Goal: Information Seeking & Learning: Find specific fact

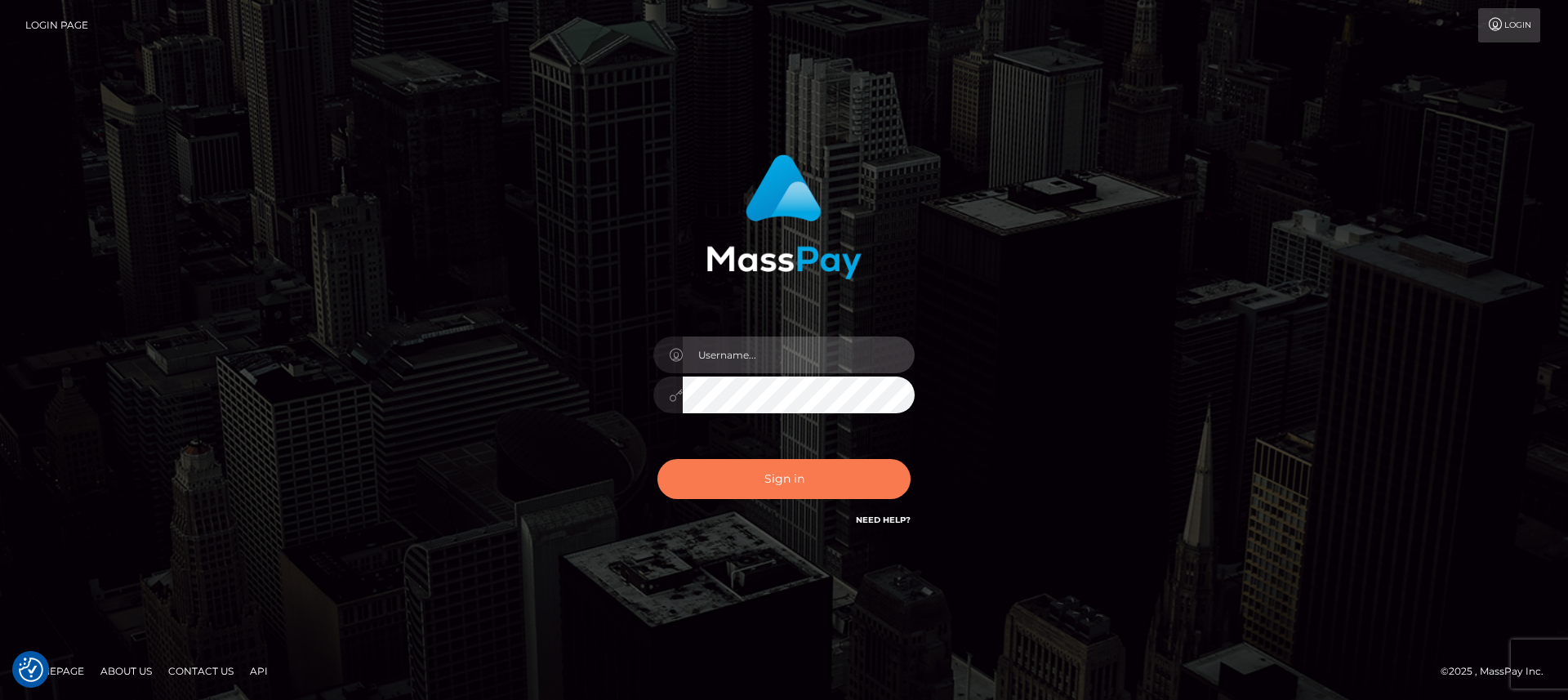
type input "nt.es"
click at [727, 473] on button "Sign in" at bounding box center [784, 479] width 253 height 40
type input "nt.es"
click at [727, 473] on button "Sign in" at bounding box center [784, 479] width 253 height 40
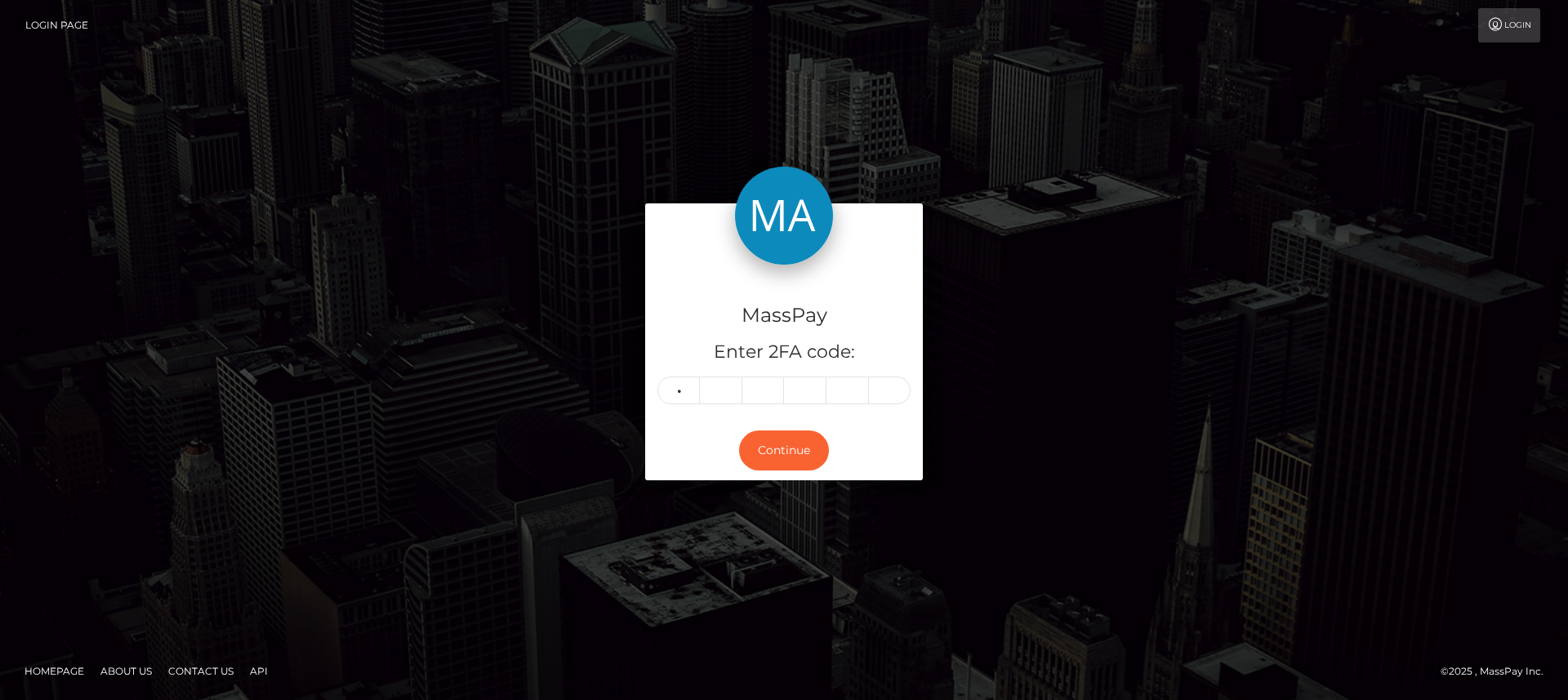
type input "1"
type input "0"
type input "7"
type input "3"
type input "6"
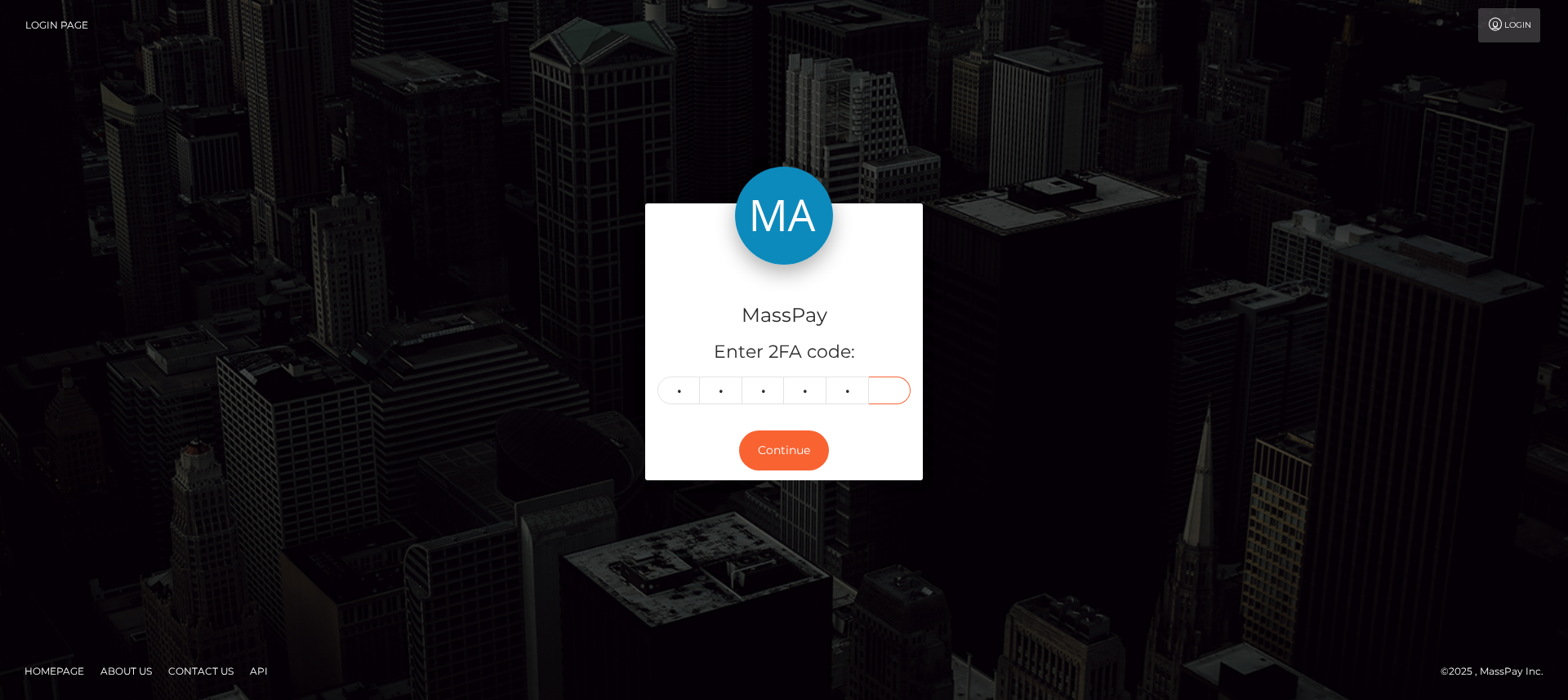
type input "4"
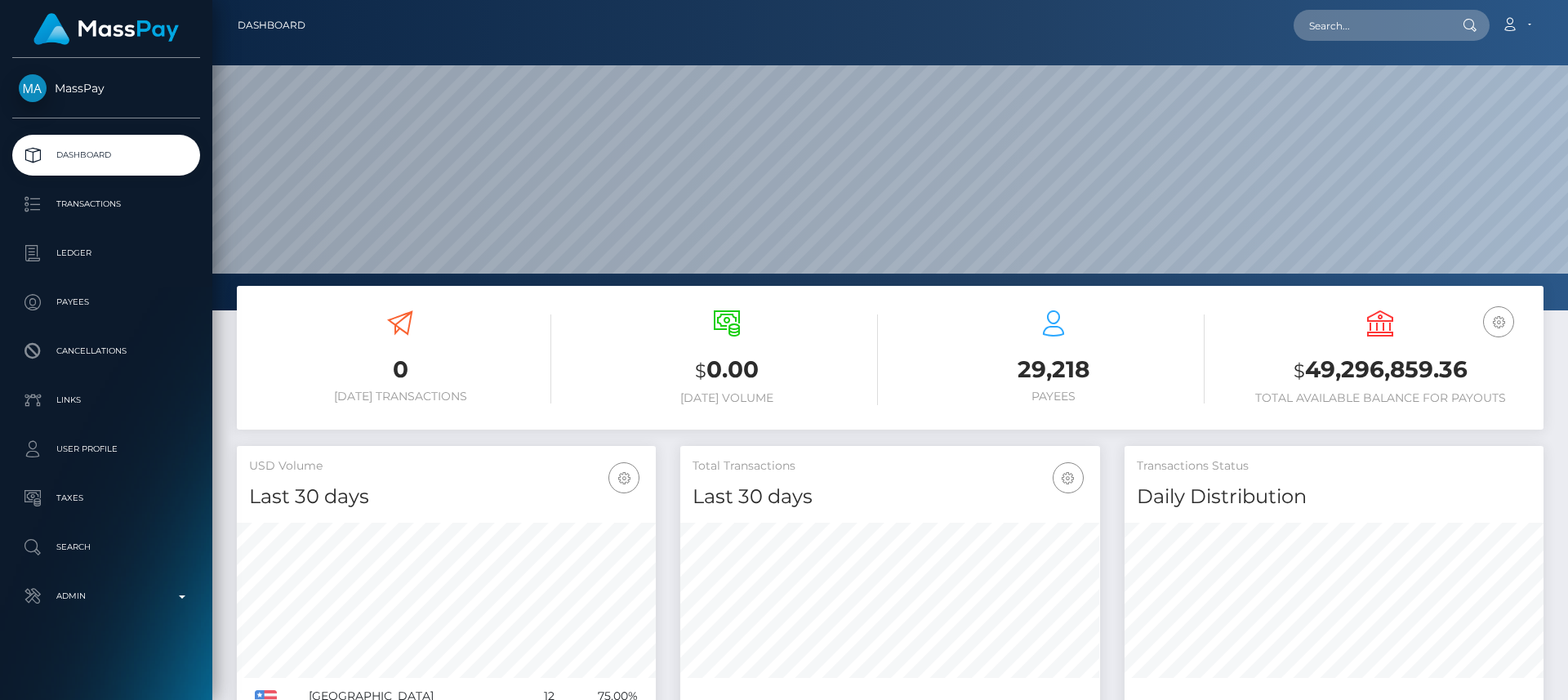
scroll to position [290, 420]
click at [1413, 23] on input "text" at bounding box center [1370, 25] width 154 height 31
paste input "[EMAIL_ADDRESS][DOMAIN_NAME]"
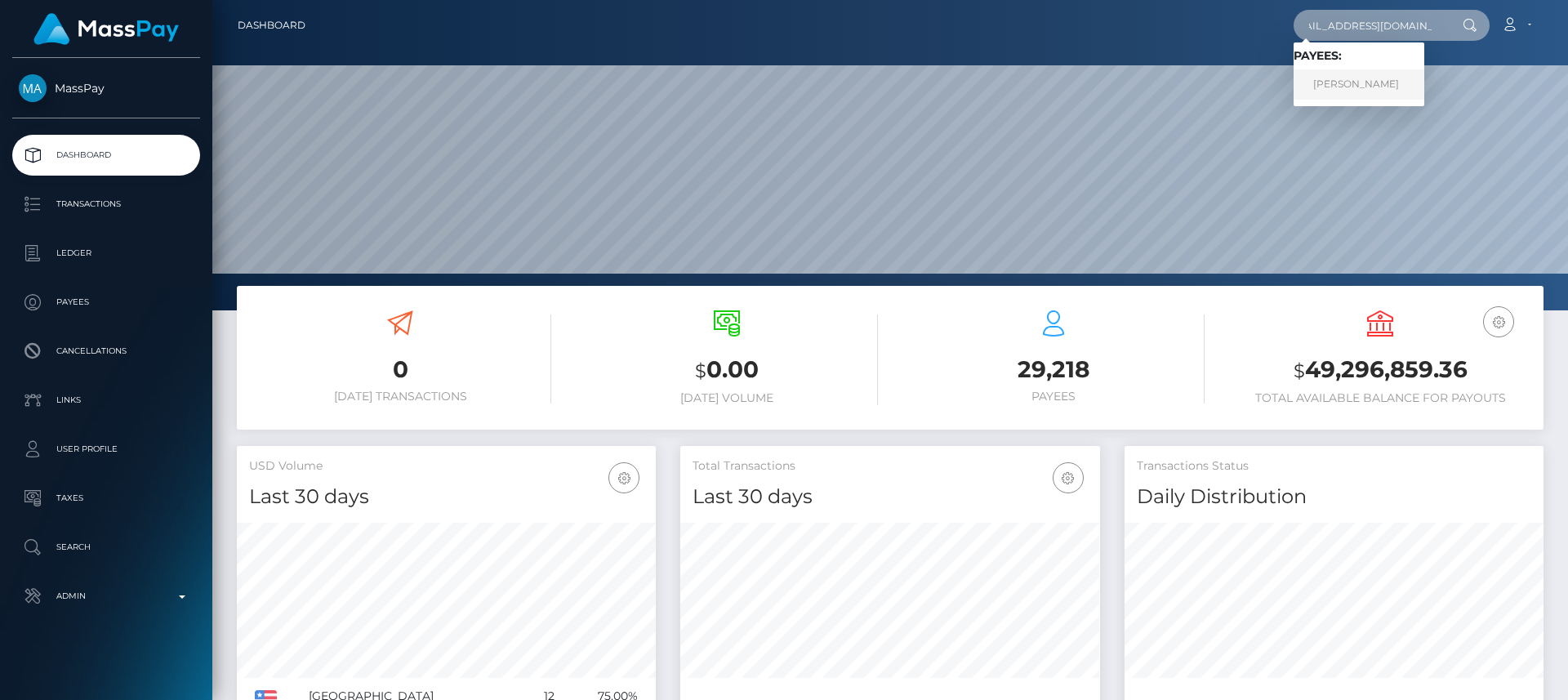
type input "[EMAIL_ADDRESS][DOMAIN_NAME]"
click at [1354, 81] on link "Brenda" at bounding box center [1359, 84] width 131 height 30
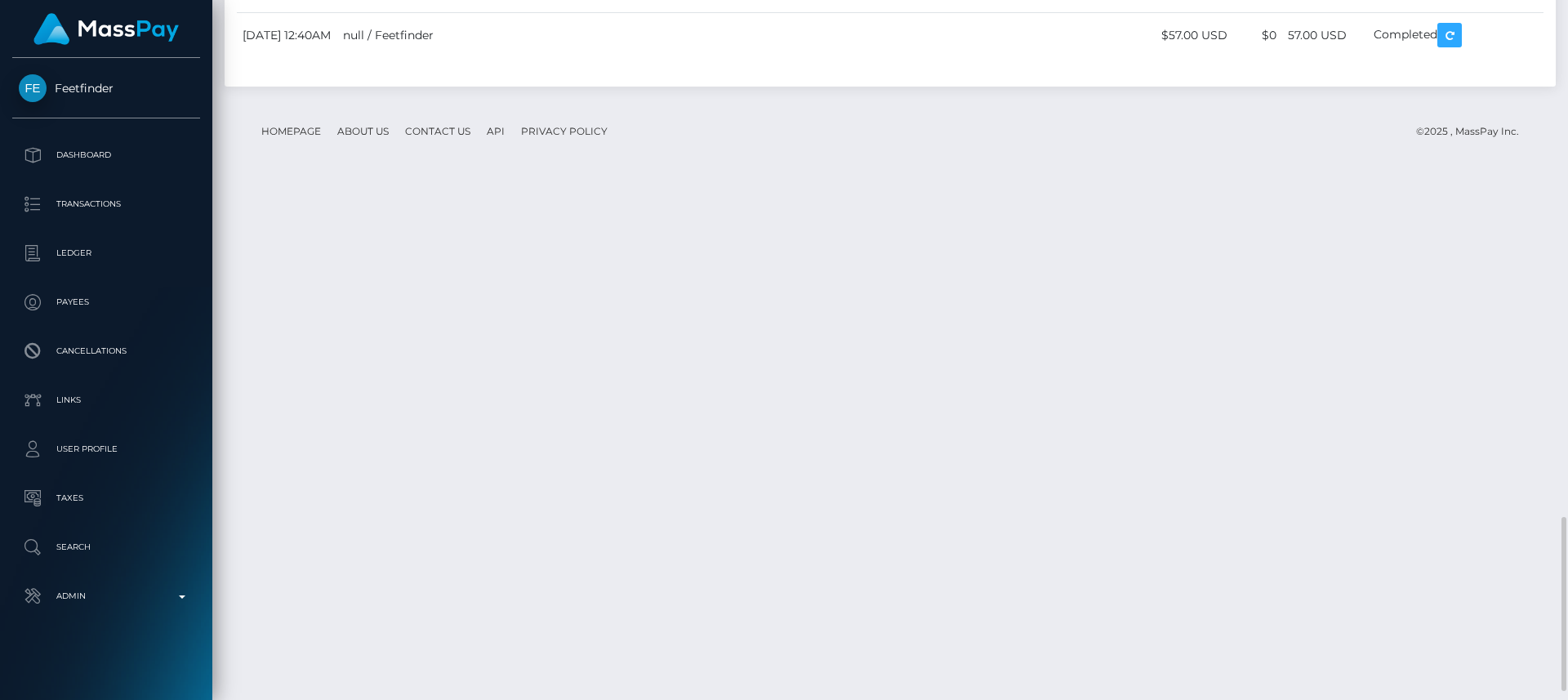
scroll to position [196, 420]
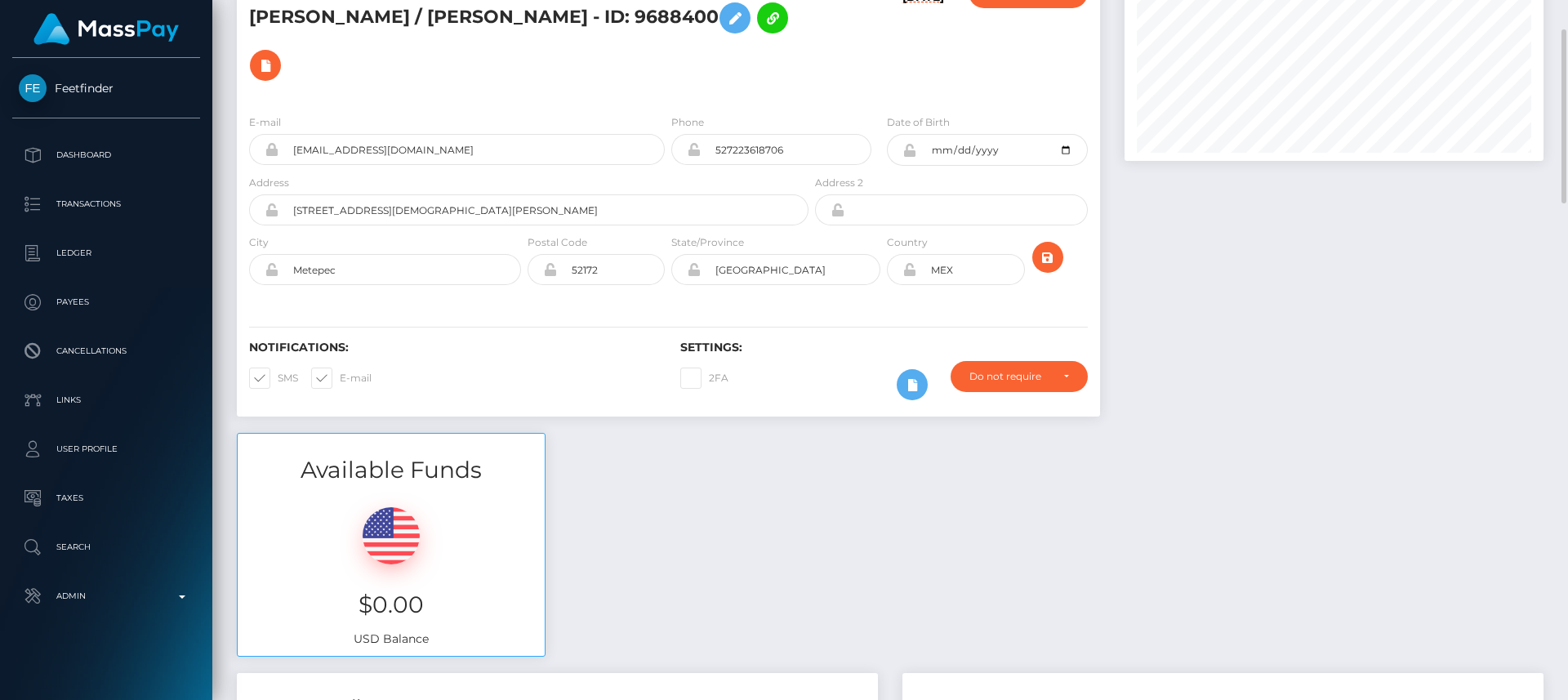
scroll to position [0, 0]
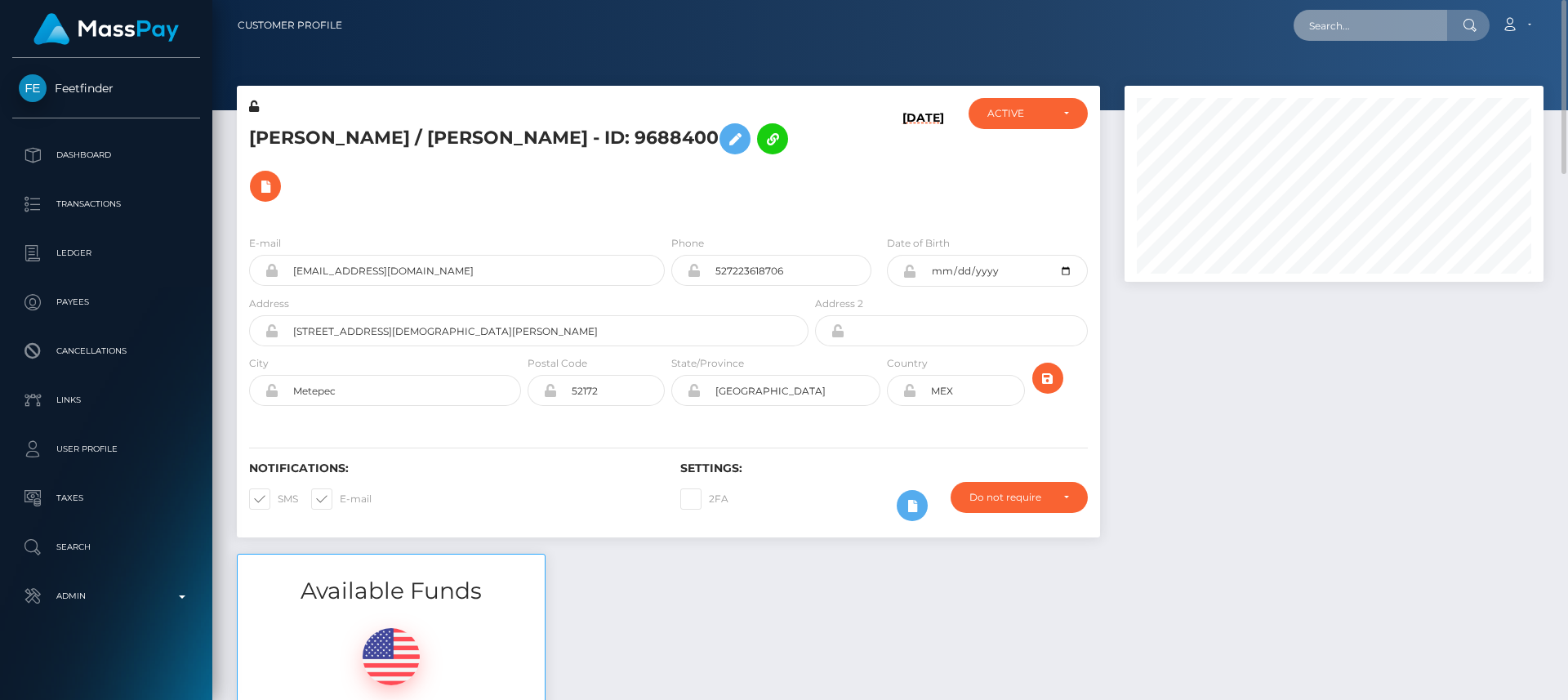
click at [1335, 24] on input "text" at bounding box center [1370, 25] width 154 height 31
paste input "[EMAIL_ADDRESS][DOMAIN_NAME]"
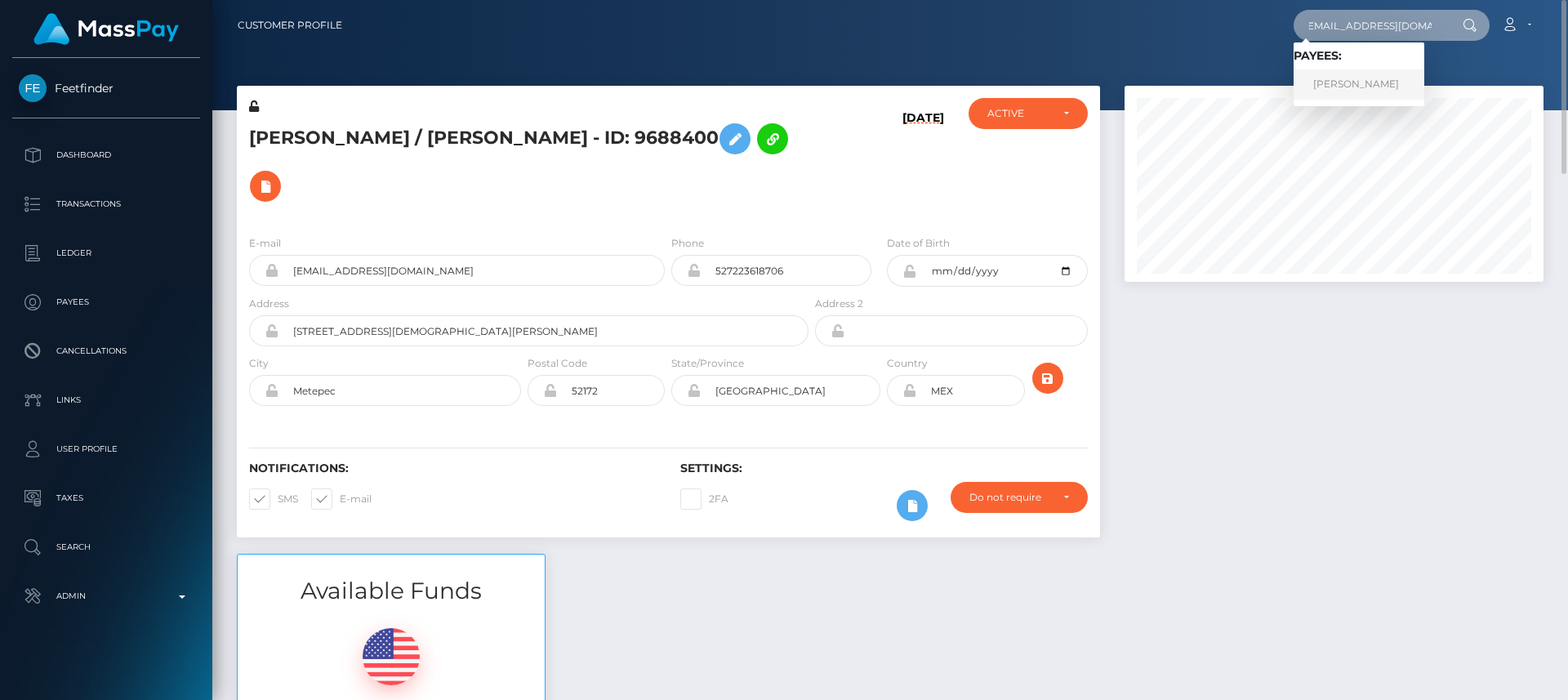
type input "[EMAIL_ADDRESS][DOMAIN_NAME]"
click at [1358, 76] on link "ANNA MARIAN HUXFORD" at bounding box center [1359, 84] width 131 height 30
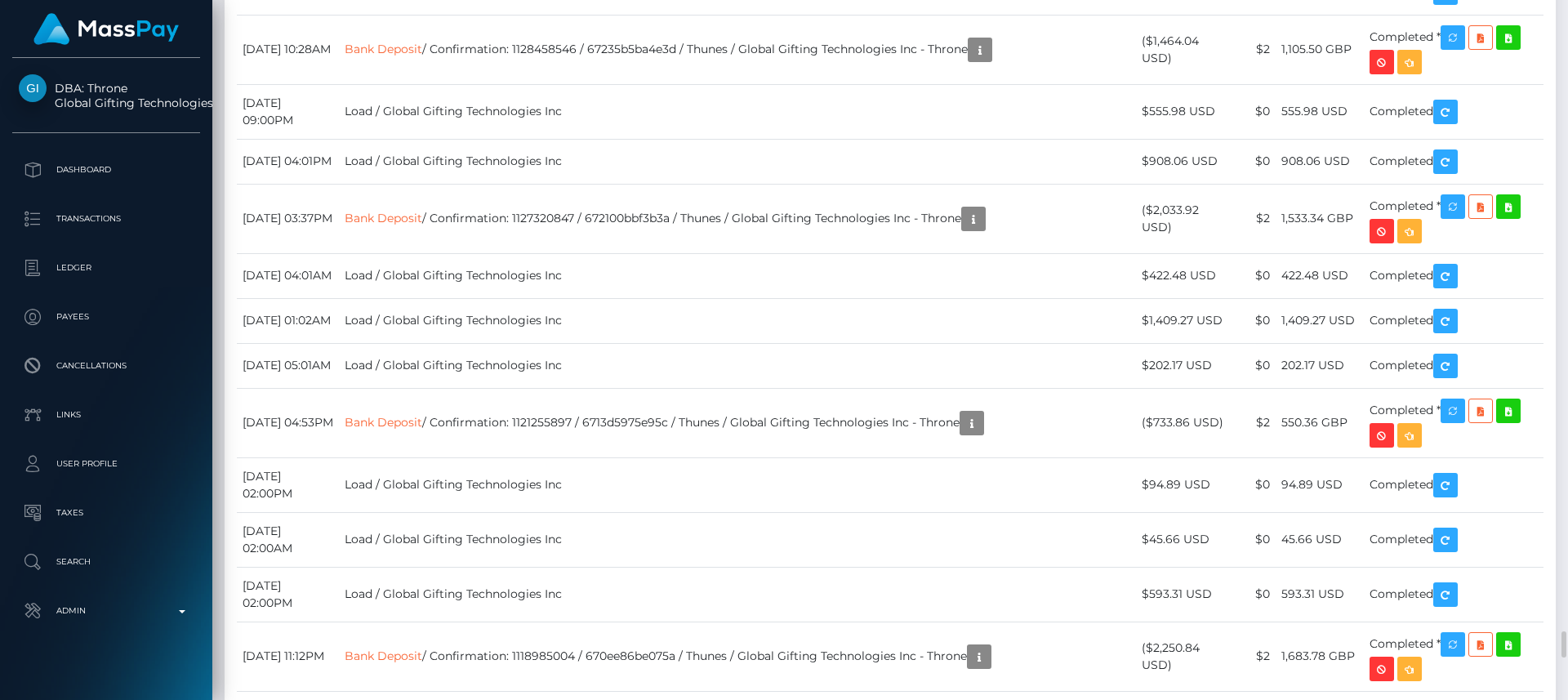
scroll to position [196, 420]
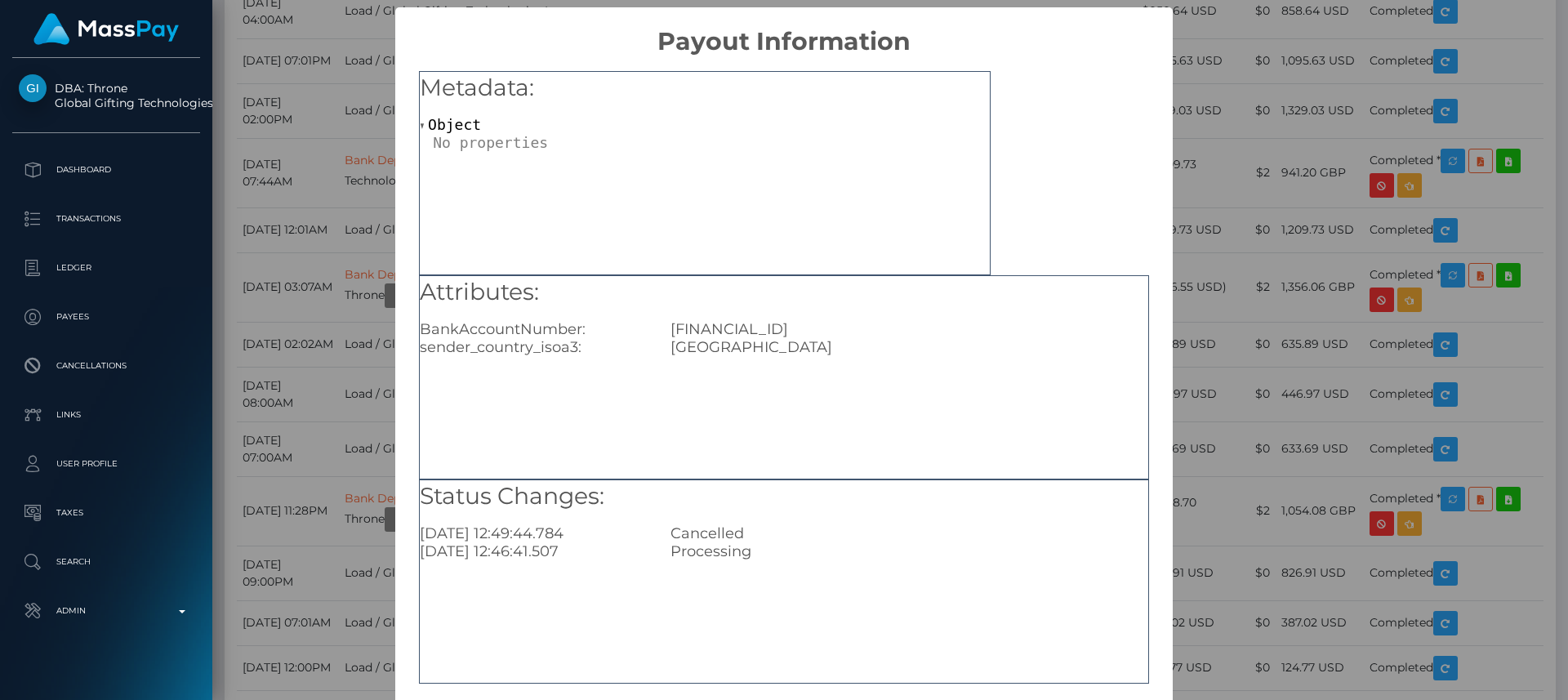
click at [799, 325] on div "GB16REVO00997099220506" at bounding box center [909, 330] width 502 height 18
copy div "GB16REVO00997099220506"
click at [1253, 282] on div "× Payout Information Metadata: Object Attributes: BankAccountNumber: GB16REVO00…" at bounding box center [784, 350] width 1568 height 700
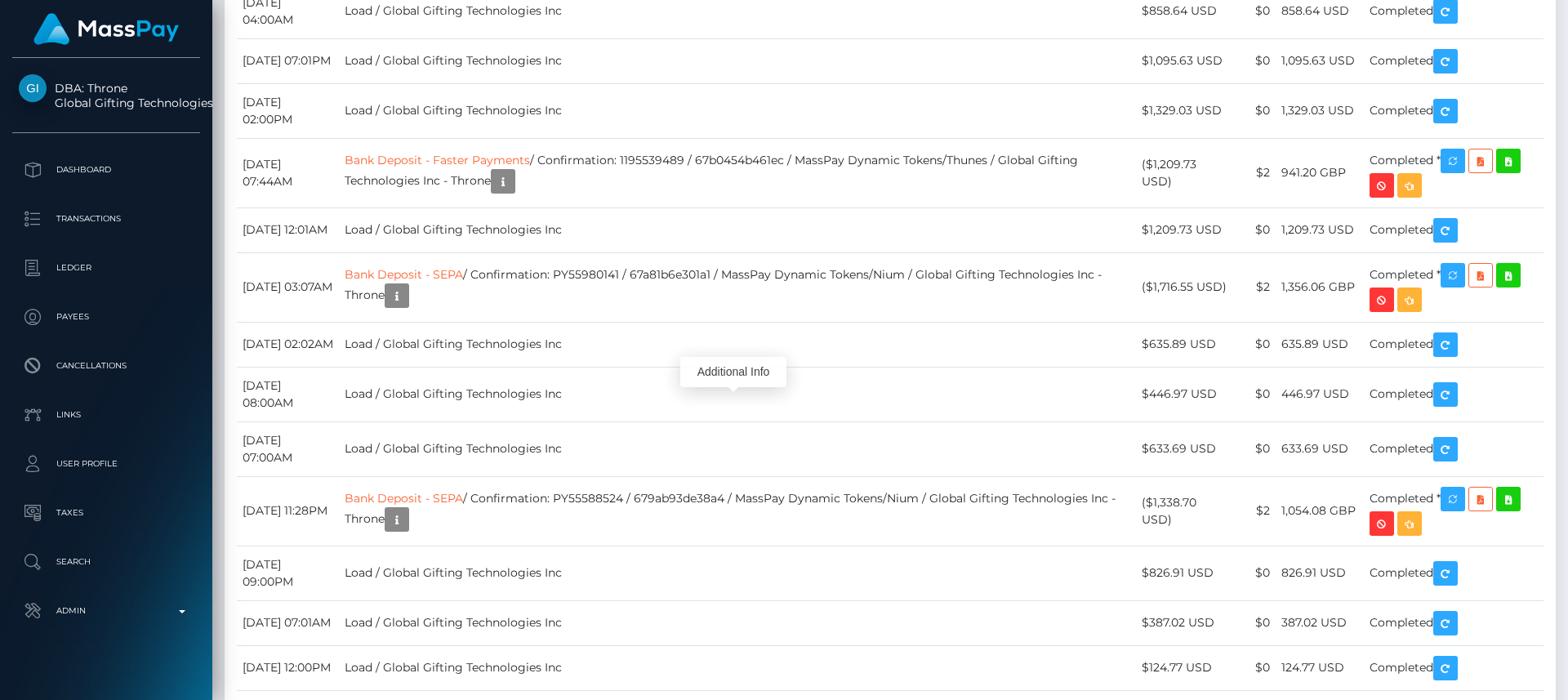
click at [735, 367] on div "Additional Info" at bounding box center [733, 372] width 106 height 30
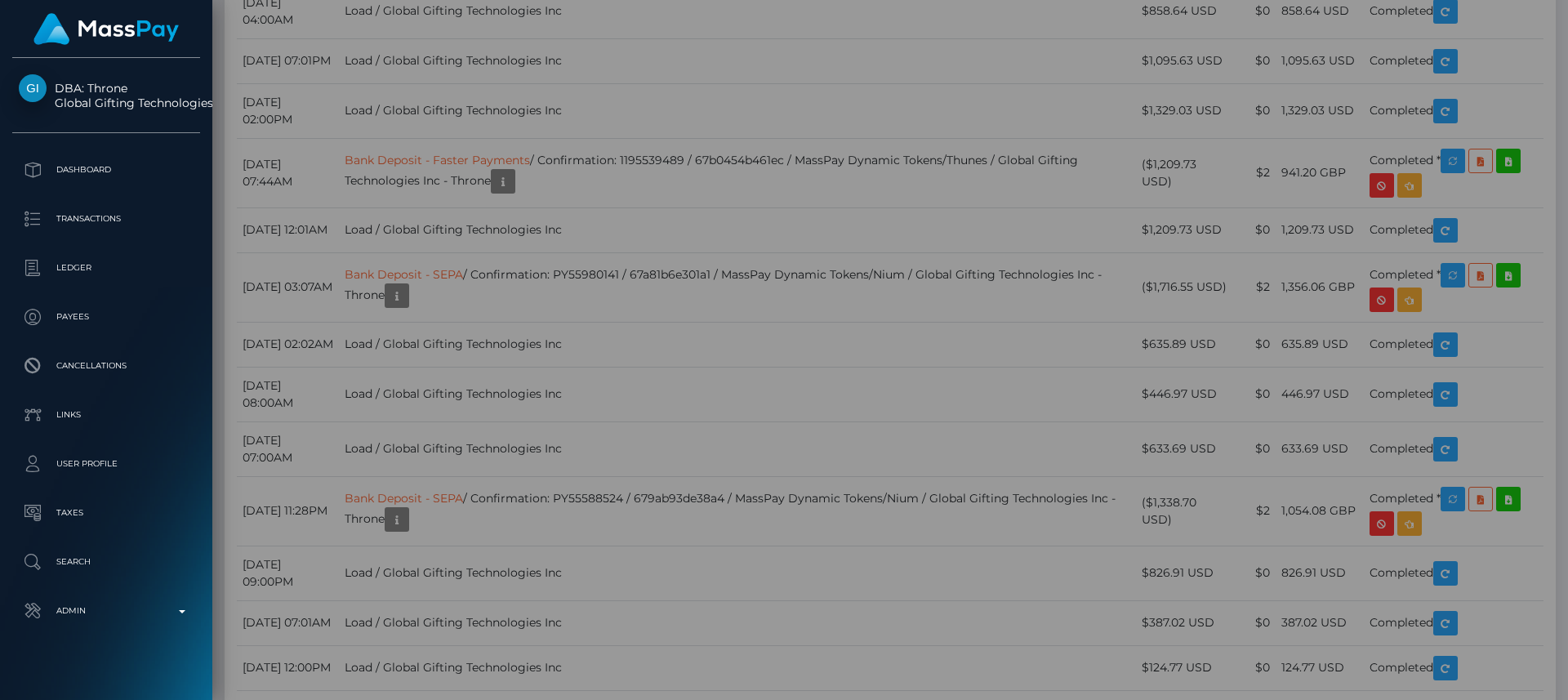
scroll to position [0, 0]
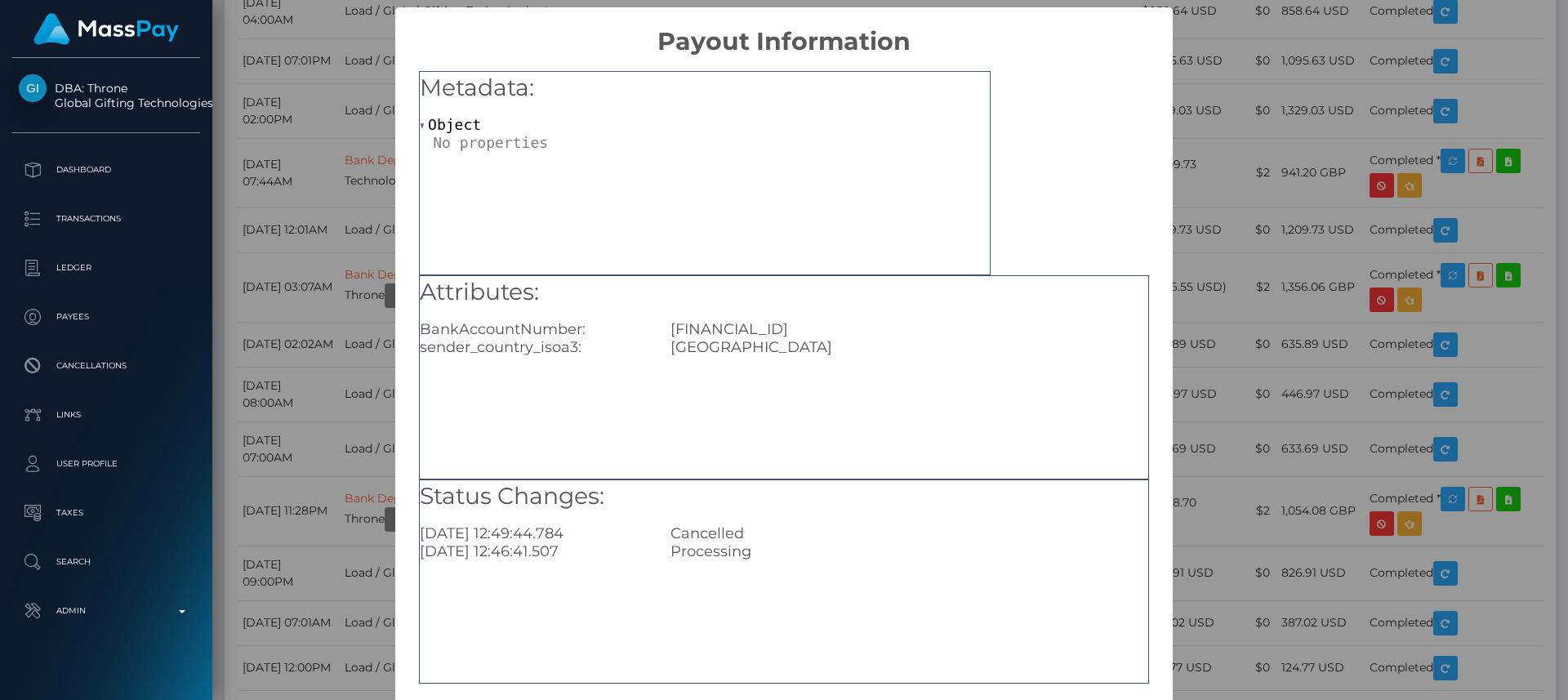
click at [1234, 68] on div "× Payout Information Metadata: Object Attributes: BankAccountNumber: GB16REVO00…" at bounding box center [784, 350] width 1568 height 700
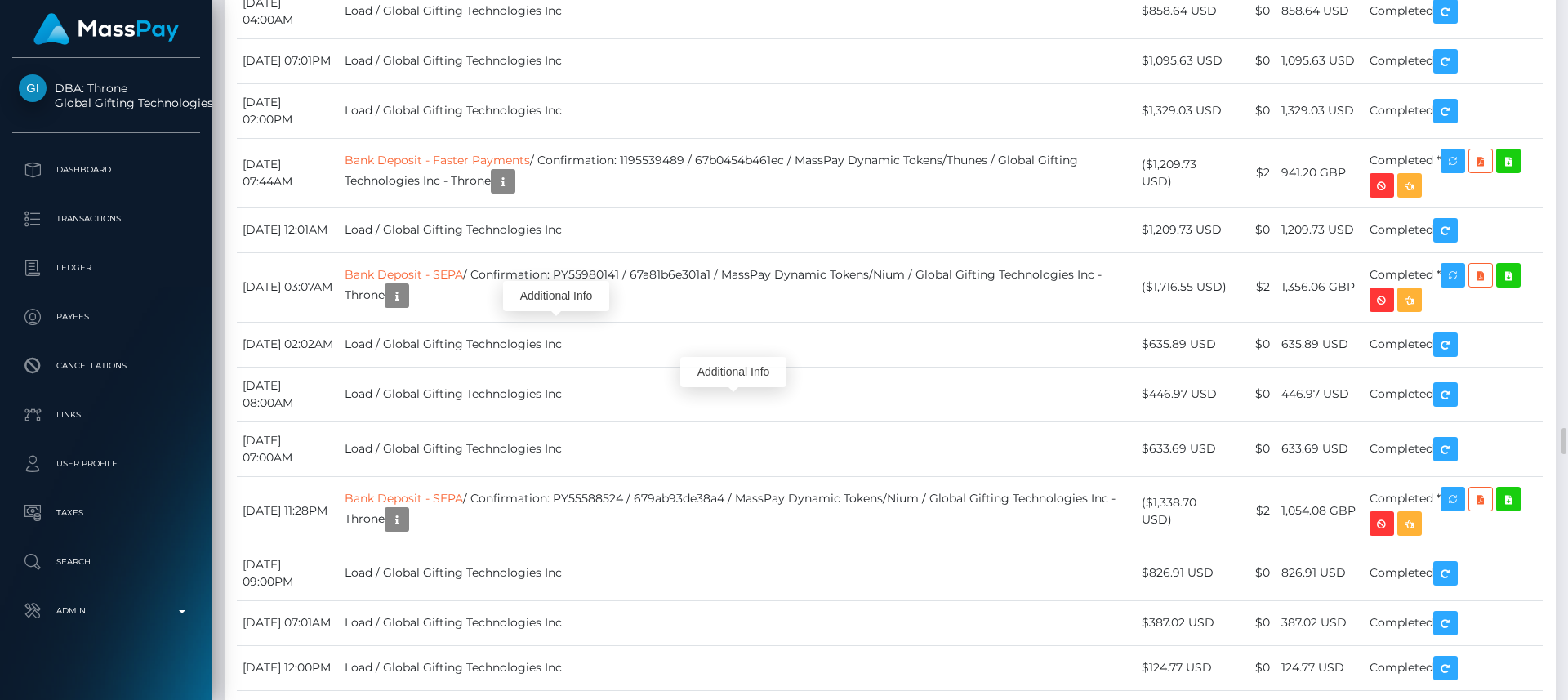
scroll to position [196, 420]
drag, startPoint x: 766, startPoint y: 243, endPoint x: 527, endPoint y: 245, distance: 239.0
copy td "Confirmation: R5QpmPLpQEe65yx9i38SFg"
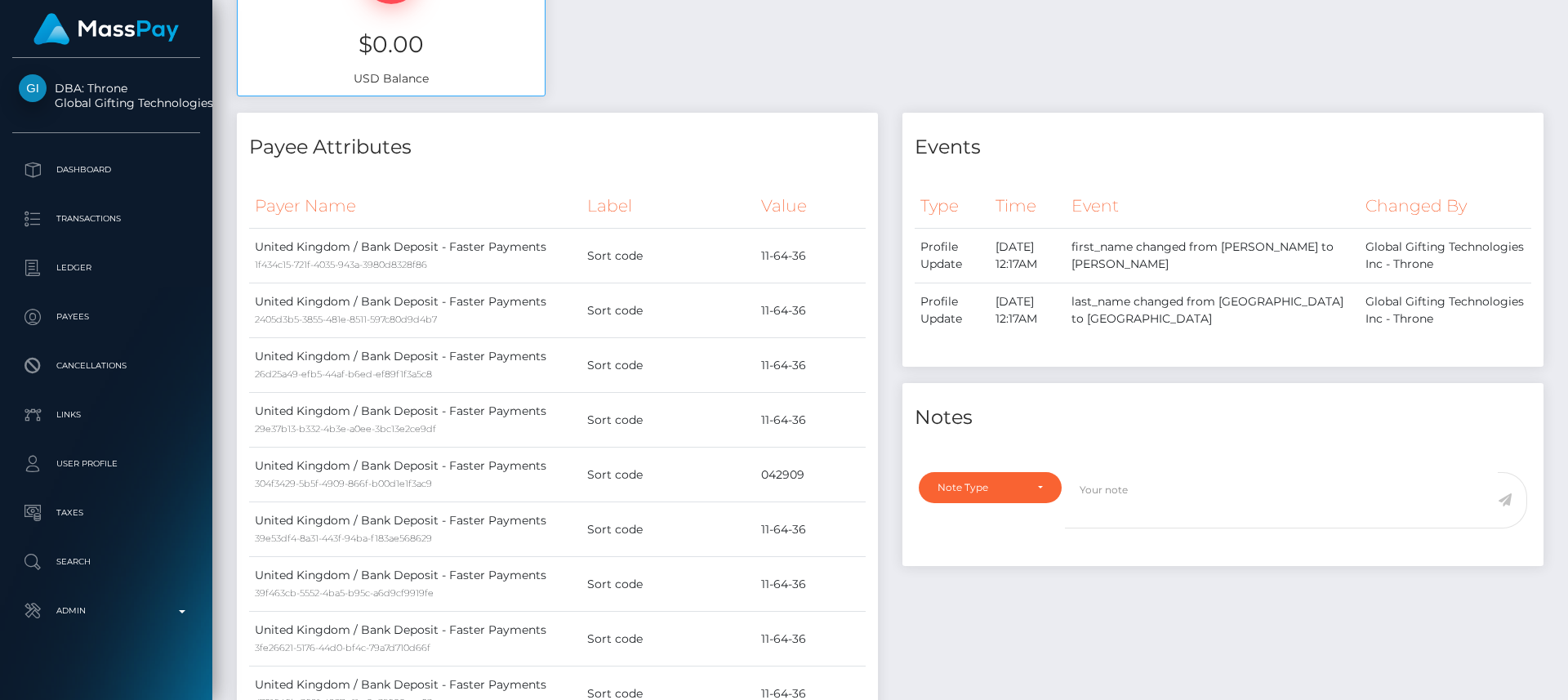
scroll to position [0, 0]
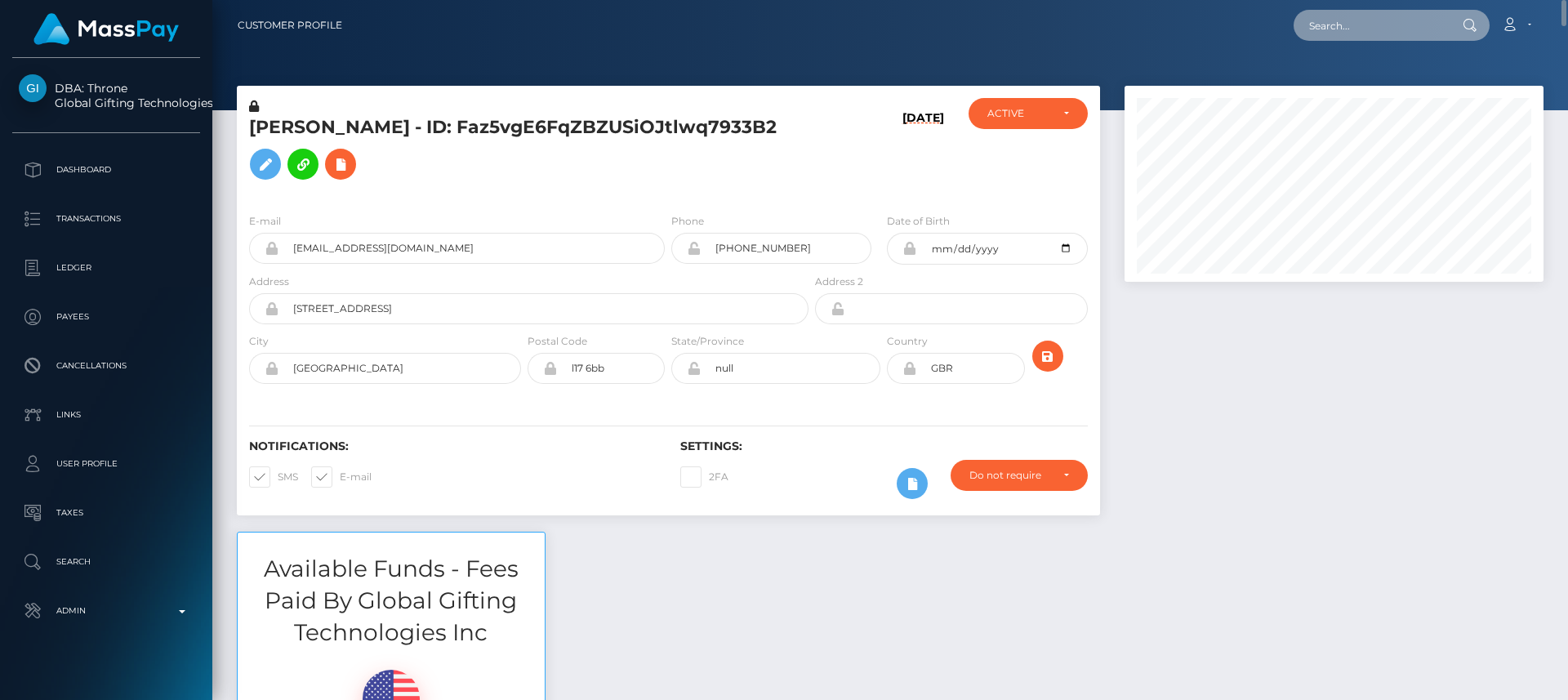
click at [1339, 34] on input "text" at bounding box center [1370, 25] width 154 height 31
paste input "brendis_pr3tty@hotmail.com"
type input "brendis_pr3tty@hotmail.com"
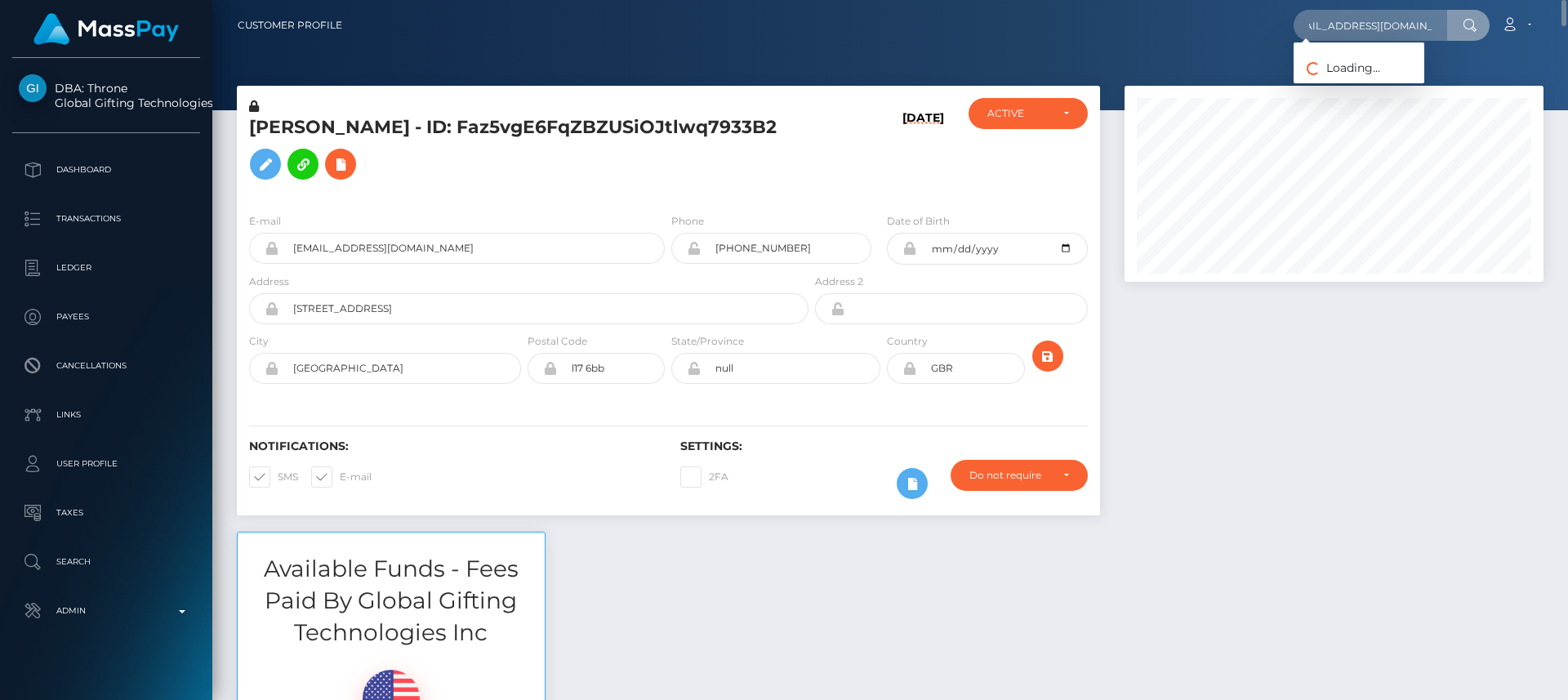
scroll to position [0, 0]
click at [1357, 86] on link "Brenda" at bounding box center [1359, 84] width 131 height 30
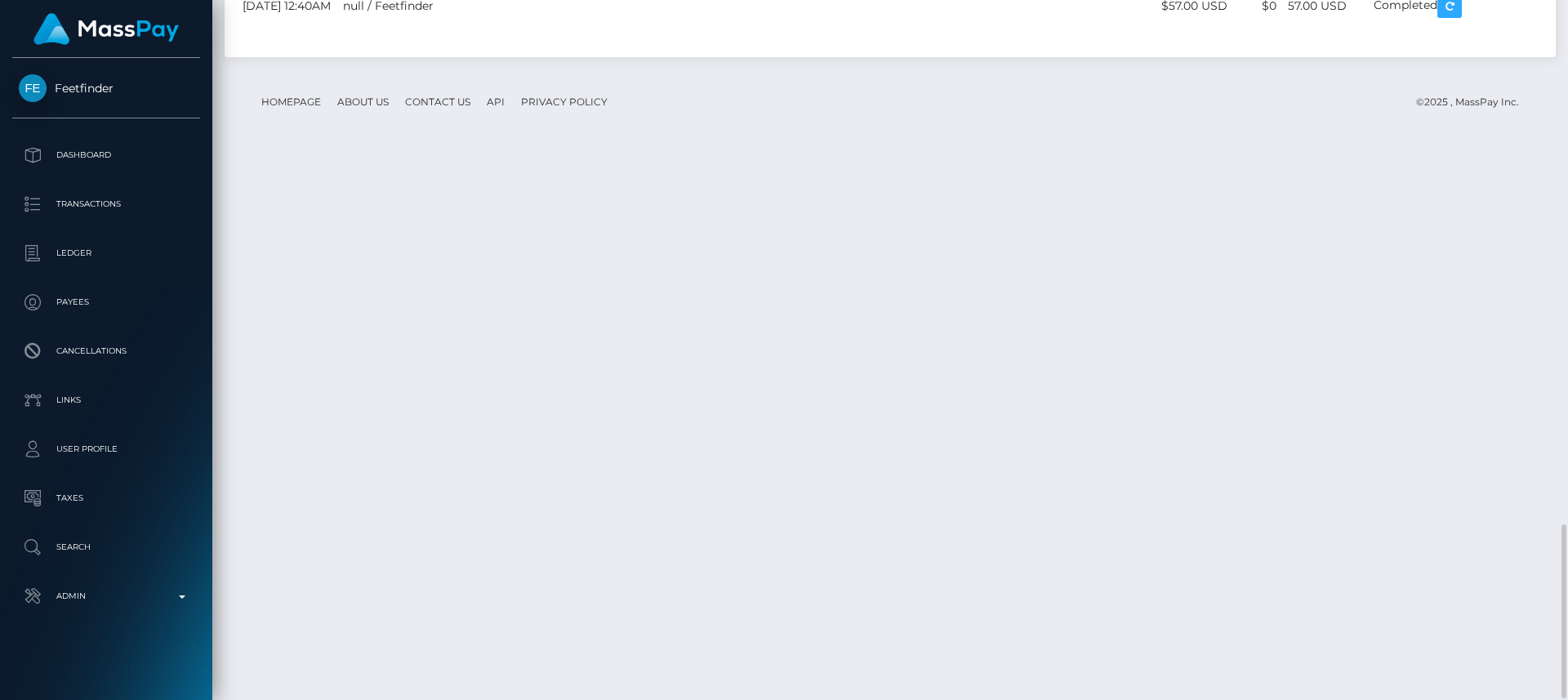
scroll to position [196, 420]
drag, startPoint x: 487, startPoint y: 357, endPoint x: 793, endPoint y: 338, distance: 306.6
copy td "Confirmation: 2009627e-252f-41db-a773-71caacb6082a"
